Goal: Use online tool/utility

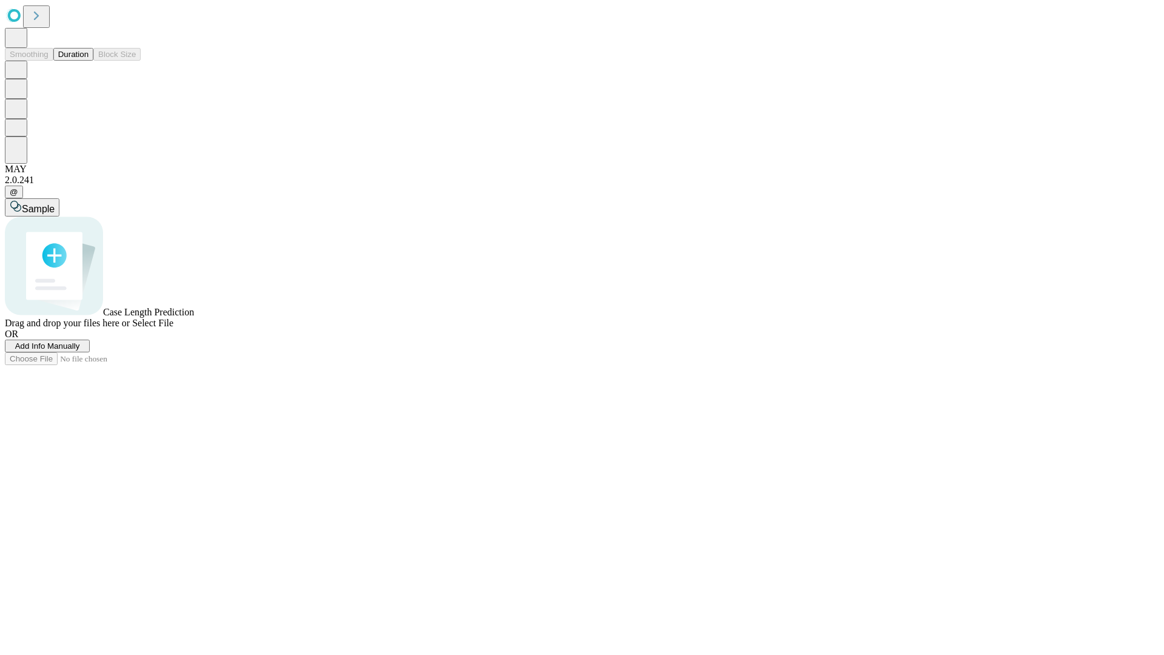
click at [89, 61] on button "Duration" at bounding box center [73, 54] width 40 height 13
click at [55, 204] on span "Sample" at bounding box center [38, 209] width 33 height 10
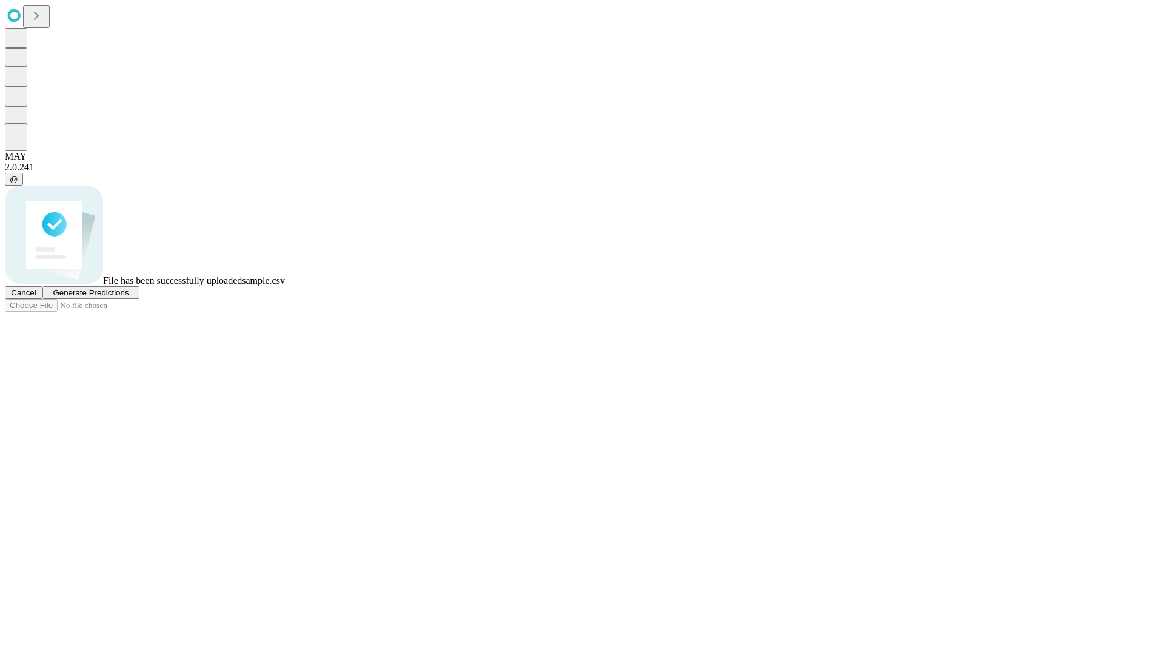
click at [129, 297] on span "Generate Predictions" at bounding box center [91, 292] width 76 height 9
